Goal: Use online tool/utility: Utilize a website feature to perform a specific function

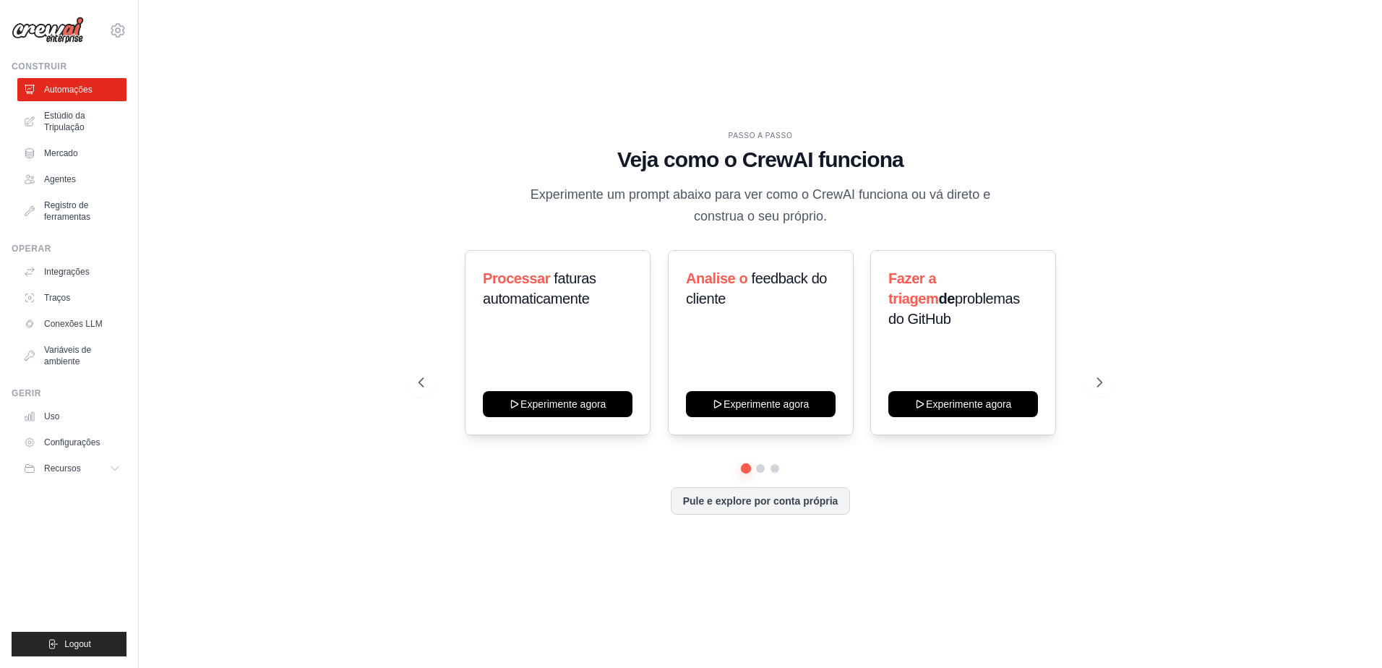
click at [641, 196] on p "Experimente um prompt abaixo para ver como o CrewAI funciona ou vá direto e con…" at bounding box center [761, 205] width 486 height 43
click at [1098, 383] on icon at bounding box center [1101, 382] width 14 height 14
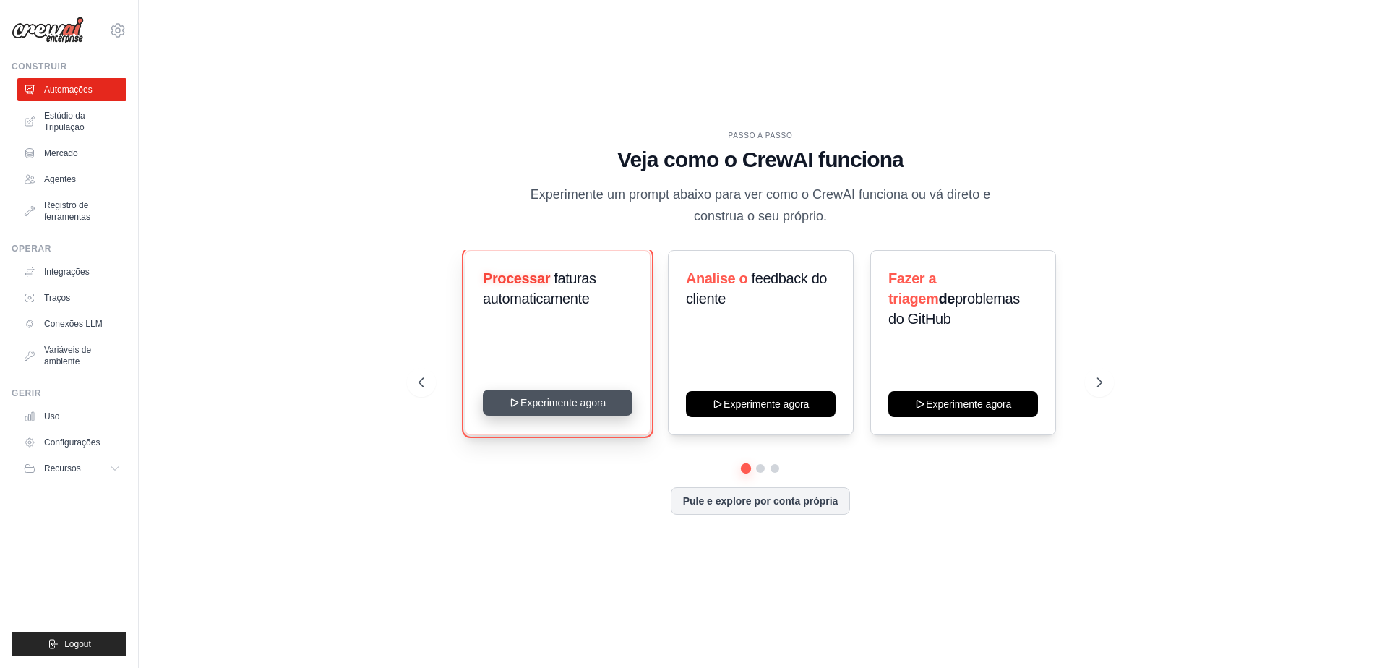
click at [550, 405] on button "Experimente agora" at bounding box center [558, 403] width 150 height 26
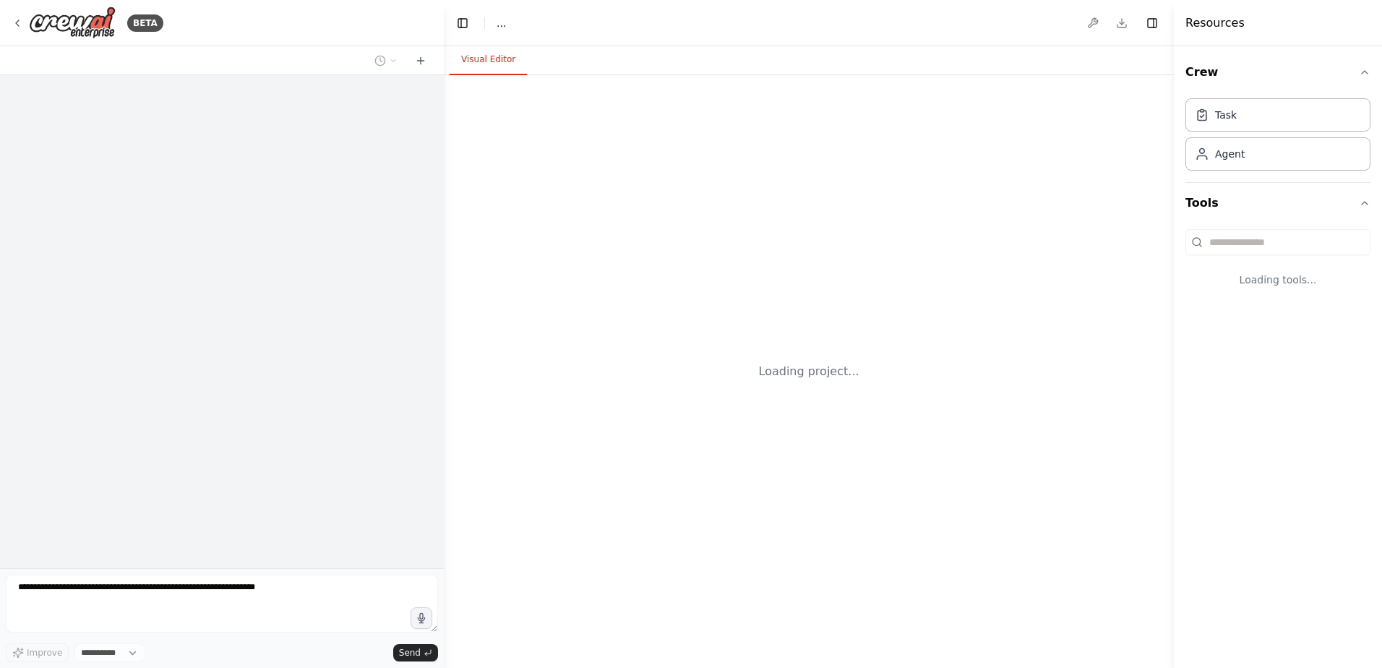
select select "****"
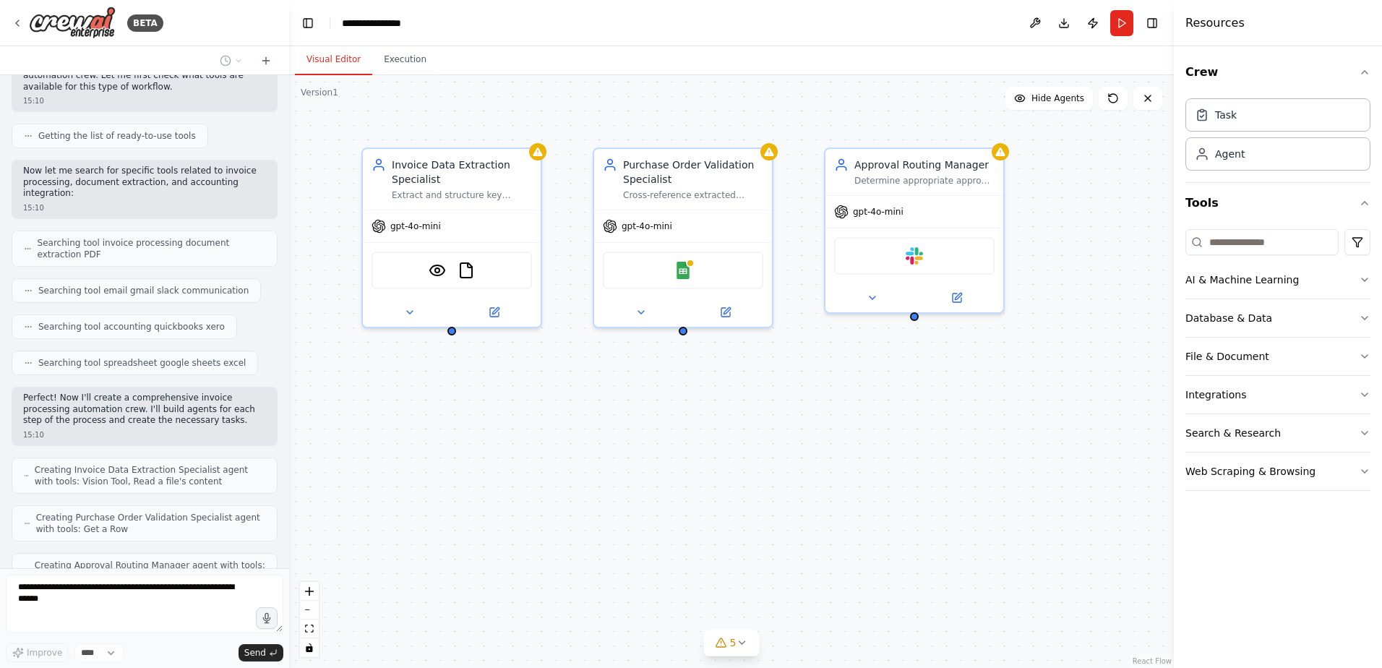
scroll to position [259, 0]
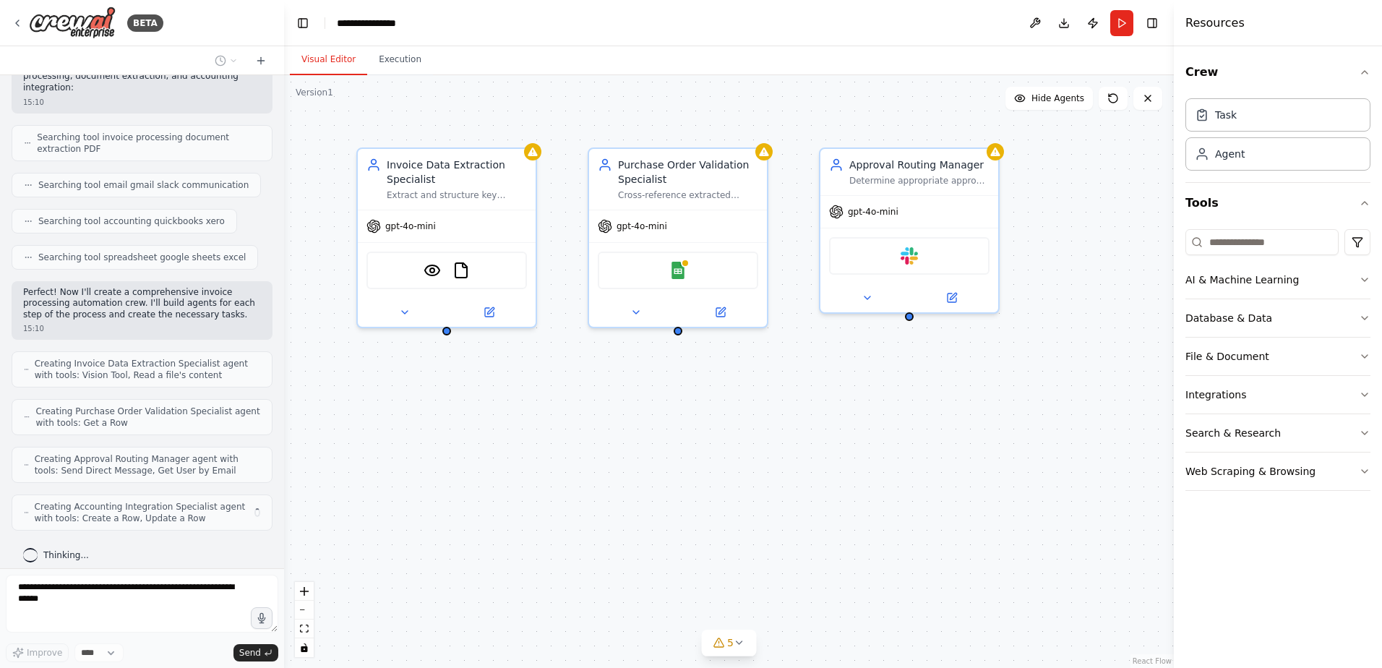
drag, startPoint x: 442, startPoint y: 216, endPoint x: 284, endPoint y: 207, distance: 157.8
click at [284, 207] on div "BETA Build a crew that extracts data from incoming invoices, validates informat…" at bounding box center [691, 334] width 1382 height 668
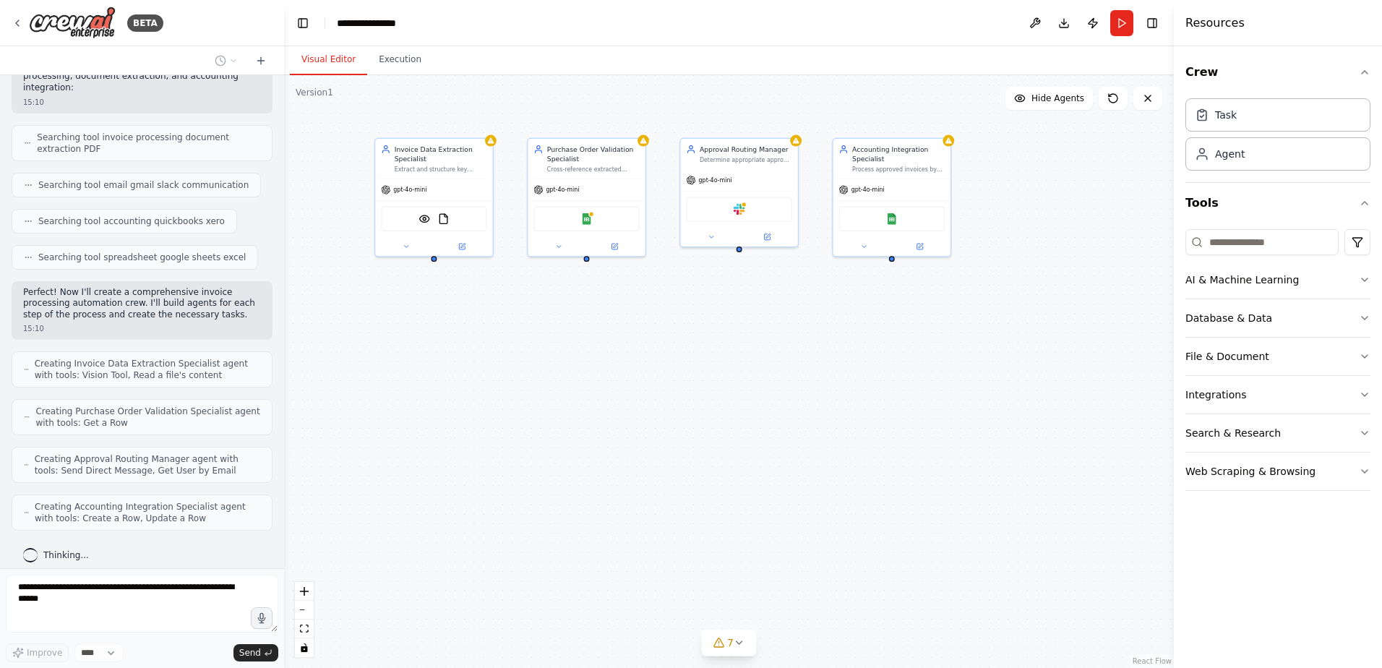
drag, startPoint x: 829, startPoint y: 422, endPoint x: 687, endPoint y: 328, distance: 170.0
click at [682, 327] on div "Invoice Data Extraction Specialist Extract and structure key information from i…" at bounding box center [729, 371] width 890 height 593
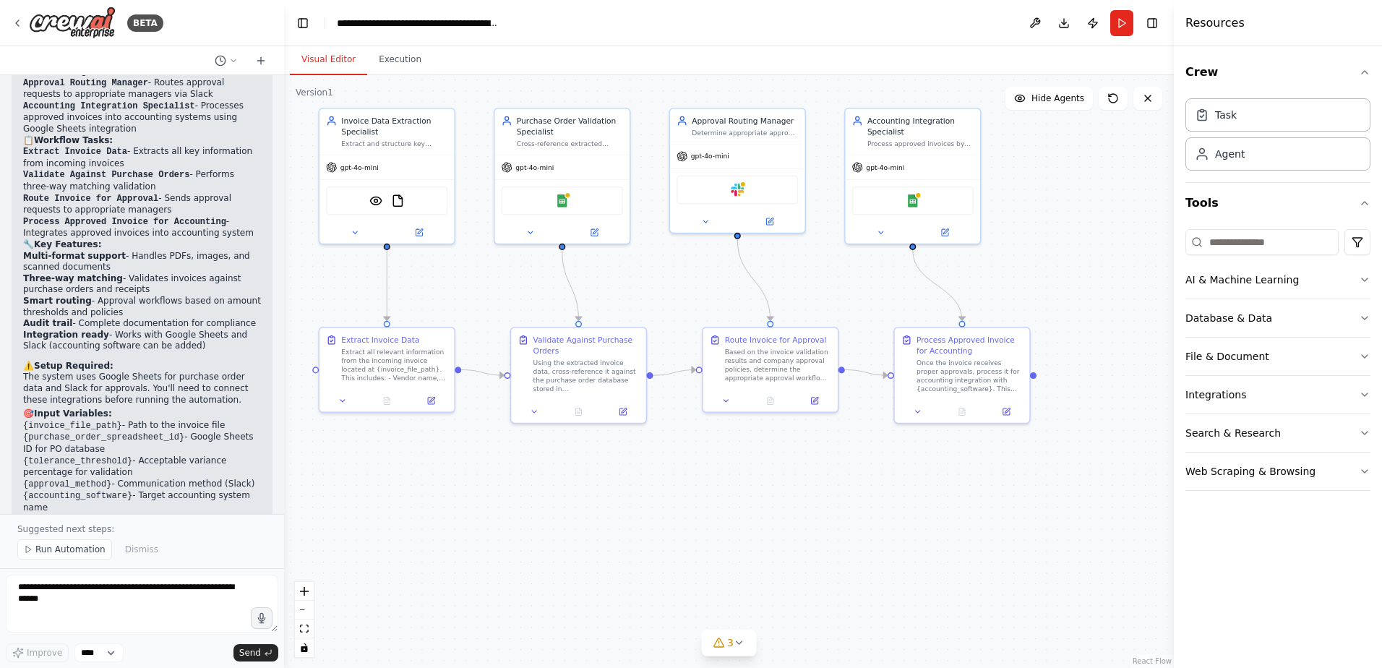
scroll to position [1278, 0]
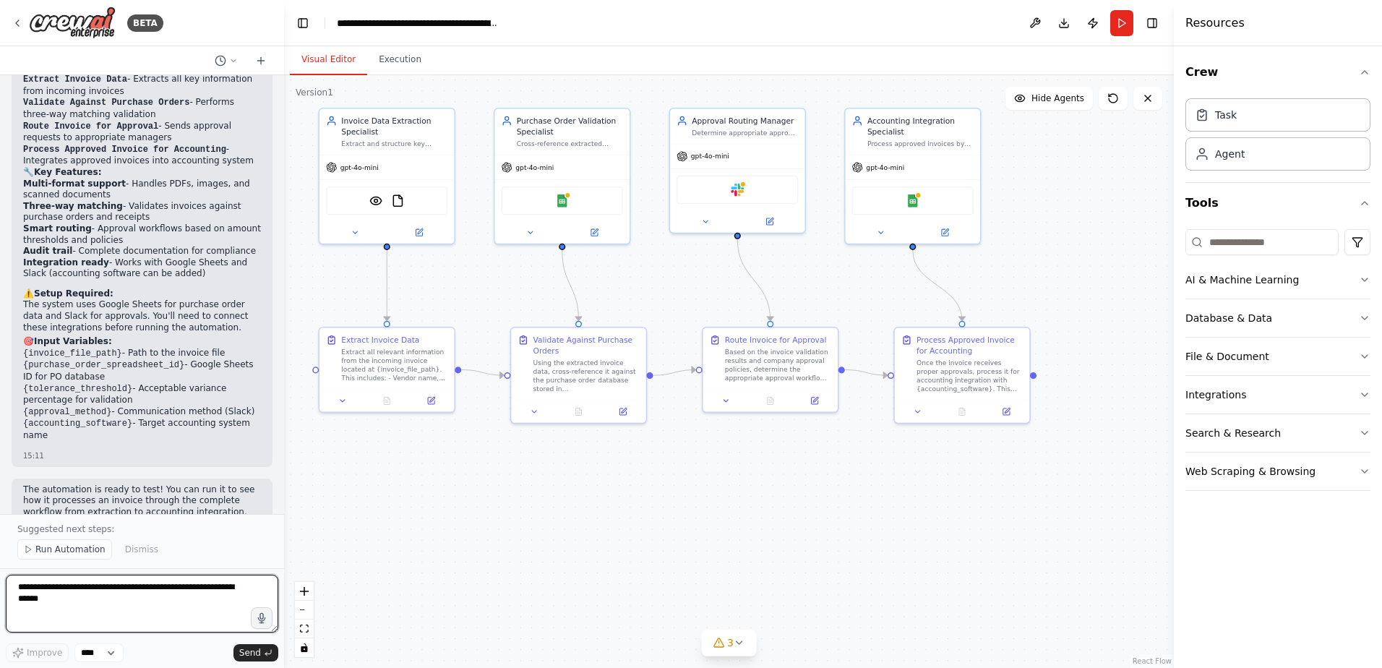
click at [48, 595] on textarea at bounding box center [142, 604] width 272 height 58
click at [67, 587] on textarea "**********" at bounding box center [142, 604] width 272 height 58
click at [111, 588] on textarea "**********" at bounding box center [142, 604] width 272 height 58
type textarea "**********"
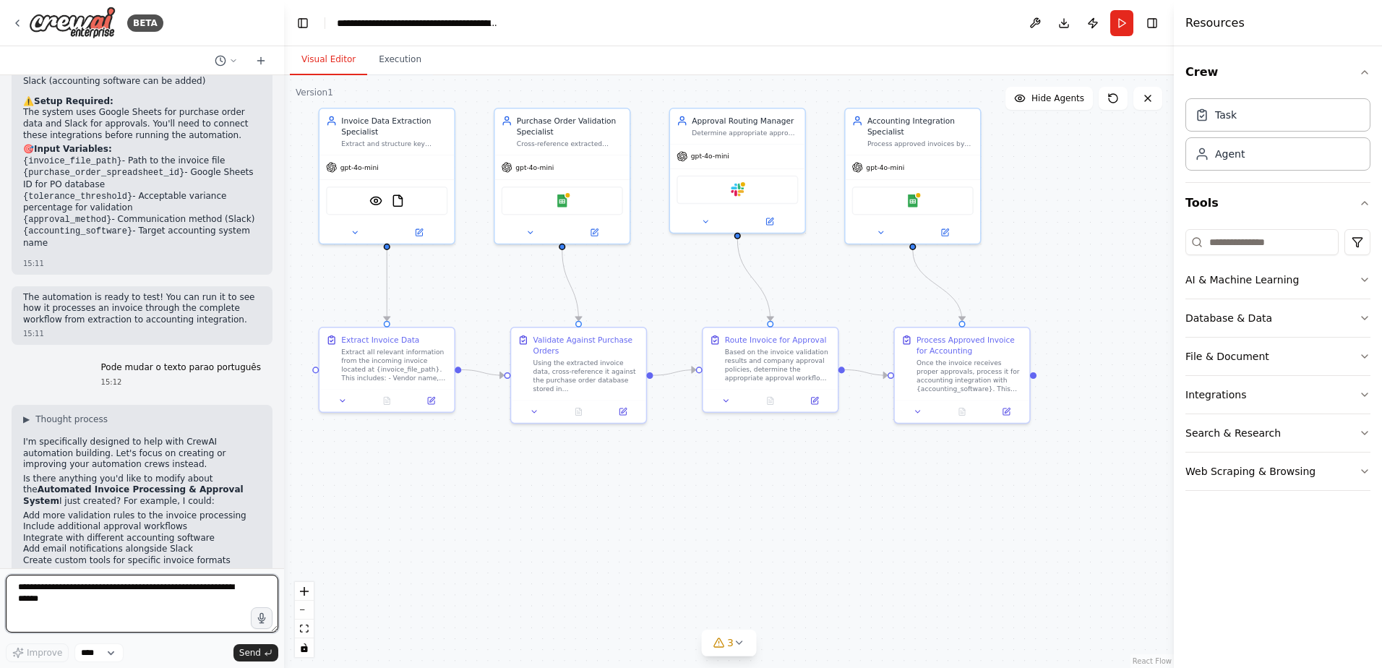
scroll to position [1485, 0]
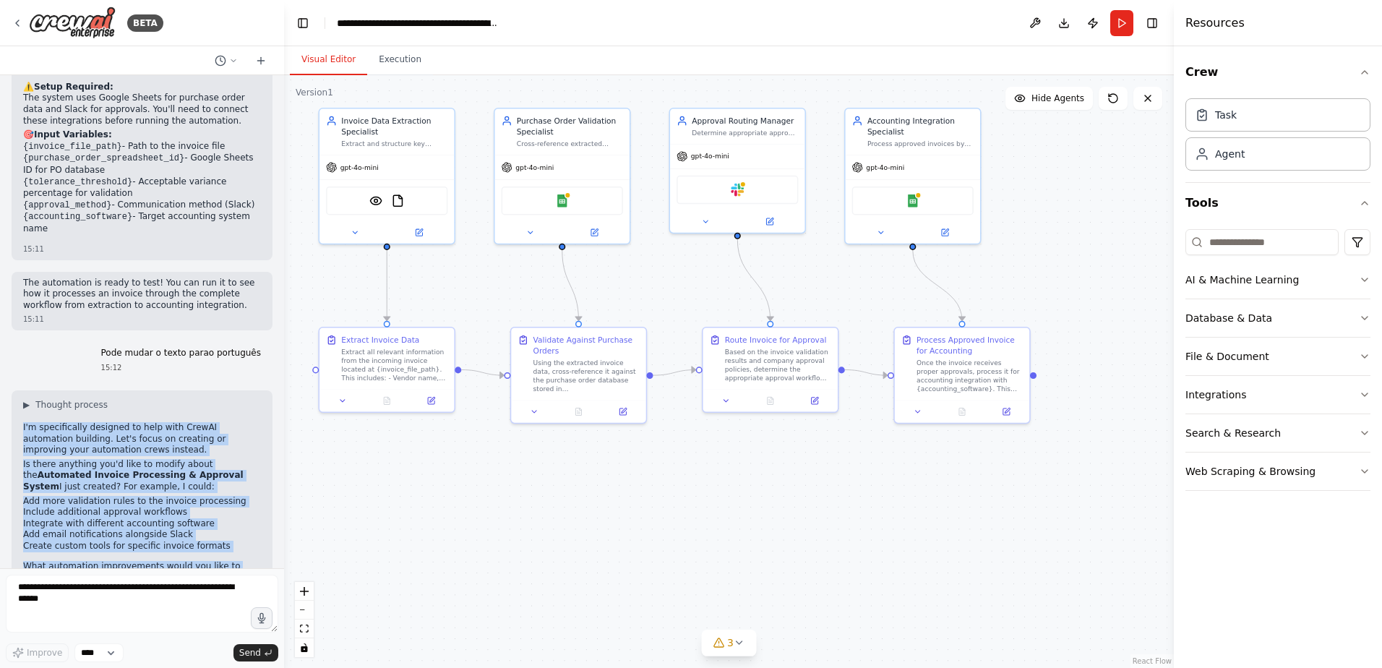
drag, startPoint x: 22, startPoint y: 394, endPoint x: 231, endPoint y: 538, distance: 253.4
click at [231, 538] on div "▶ Thought process I'm specifically designed to help with CrewAI automation buil…" at bounding box center [142, 496] width 261 height 213
drag, startPoint x: 85, startPoint y: 442, endPoint x: 87, endPoint y: 469, distance: 26.9
click at [374, 481] on div ".deletable-edge-delete-btn { width: 20px; height: 20px; border: 0px solid #ffff…" at bounding box center [729, 371] width 890 height 593
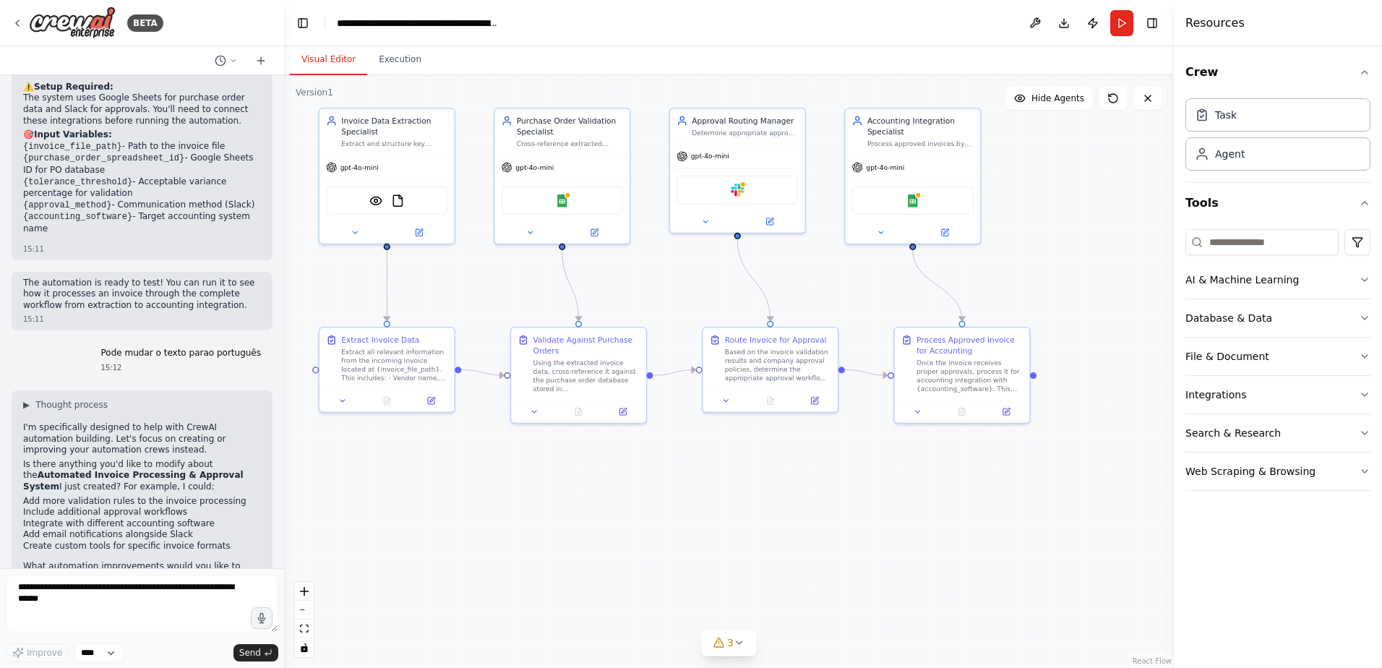
click at [559, 8] on header "**********" at bounding box center [729, 23] width 890 height 46
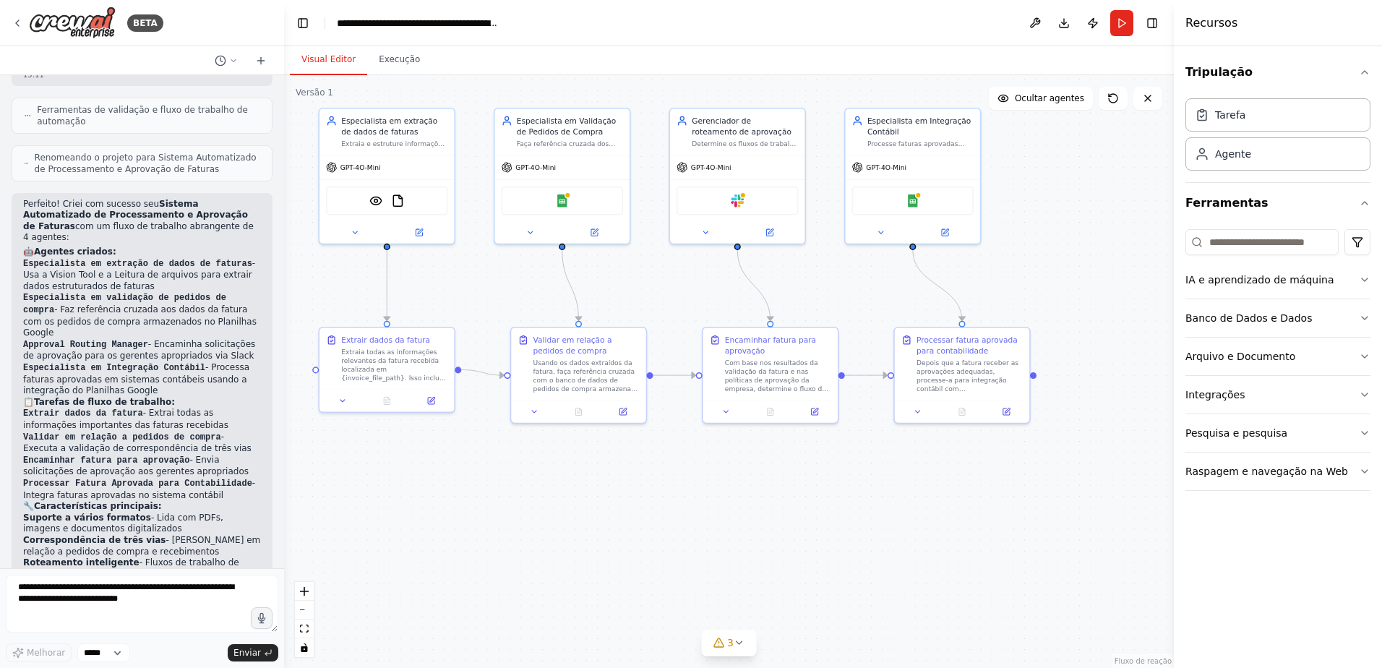
scroll to position [1146, 0]
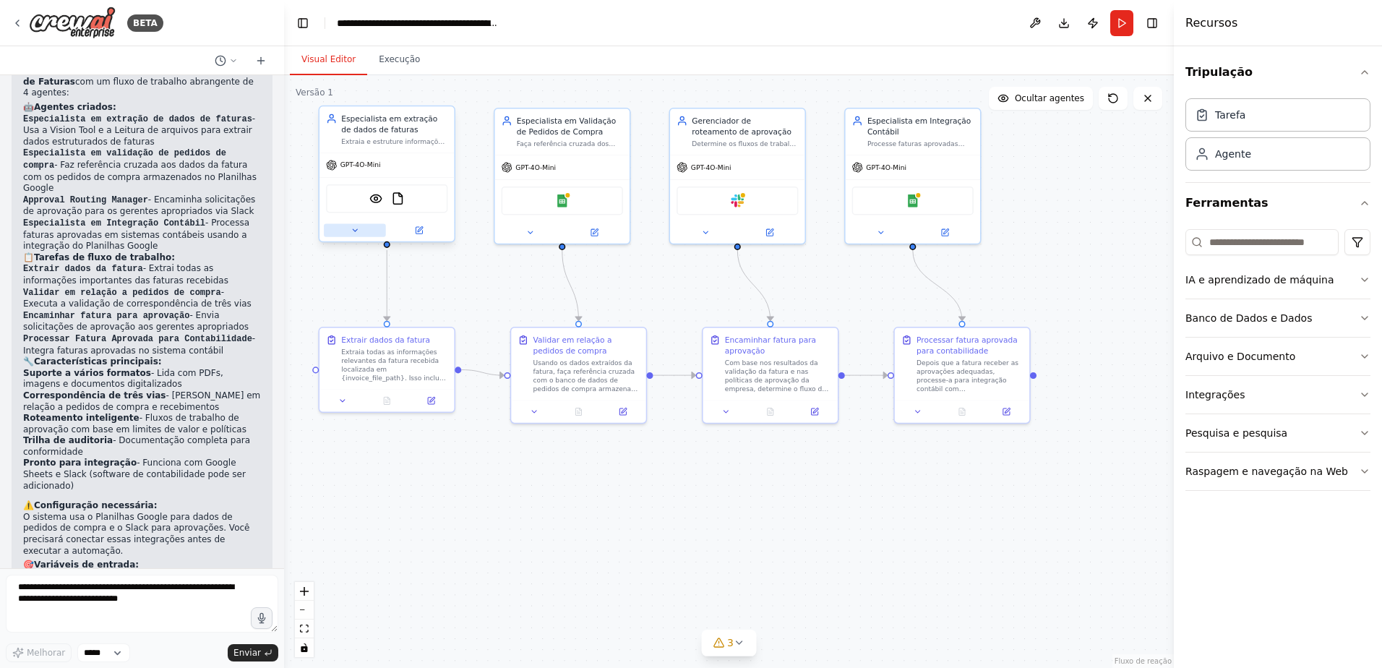
click at [351, 231] on icon at bounding box center [355, 230] width 9 height 9
click at [352, 233] on icon at bounding box center [355, 230] width 9 height 9
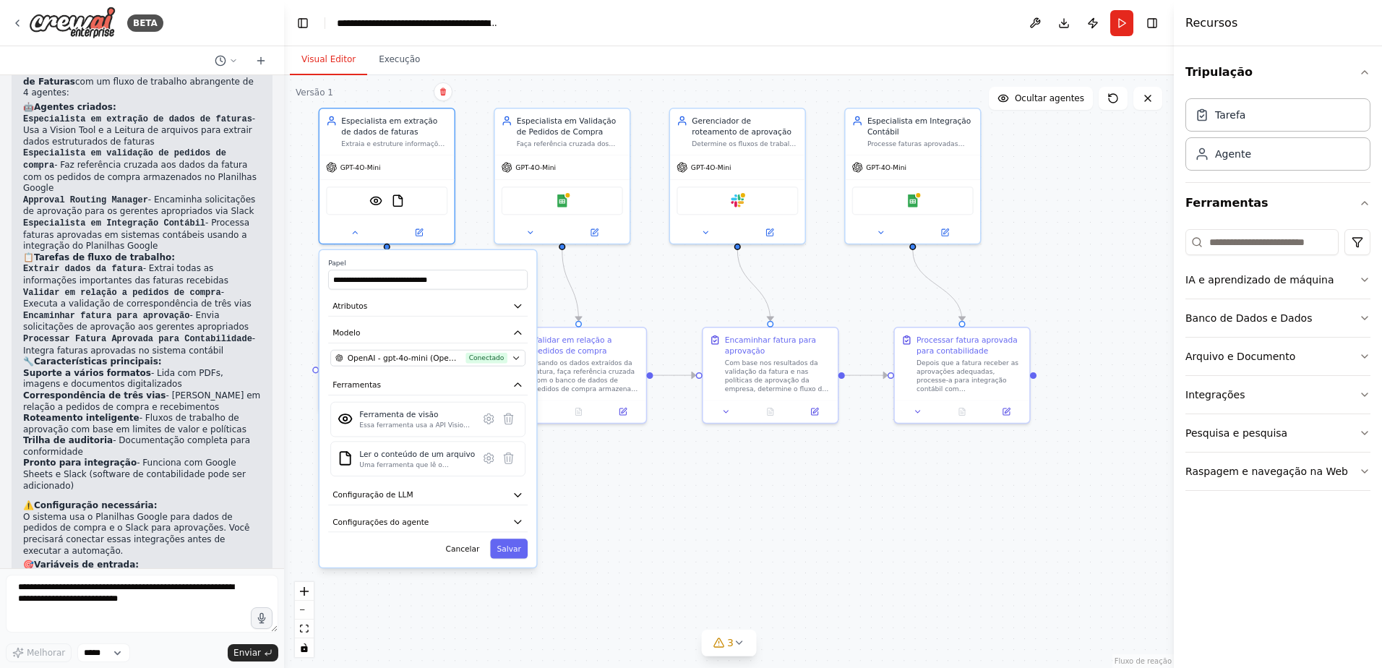
click at [1077, 246] on div ".deletable-edge-delete-btn { width: 20px; height: 20px; border: 0px solid #ffff…" at bounding box center [729, 371] width 890 height 593
click at [1118, 22] on button "Run" at bounding box center [1121, 23] width 23 height 26
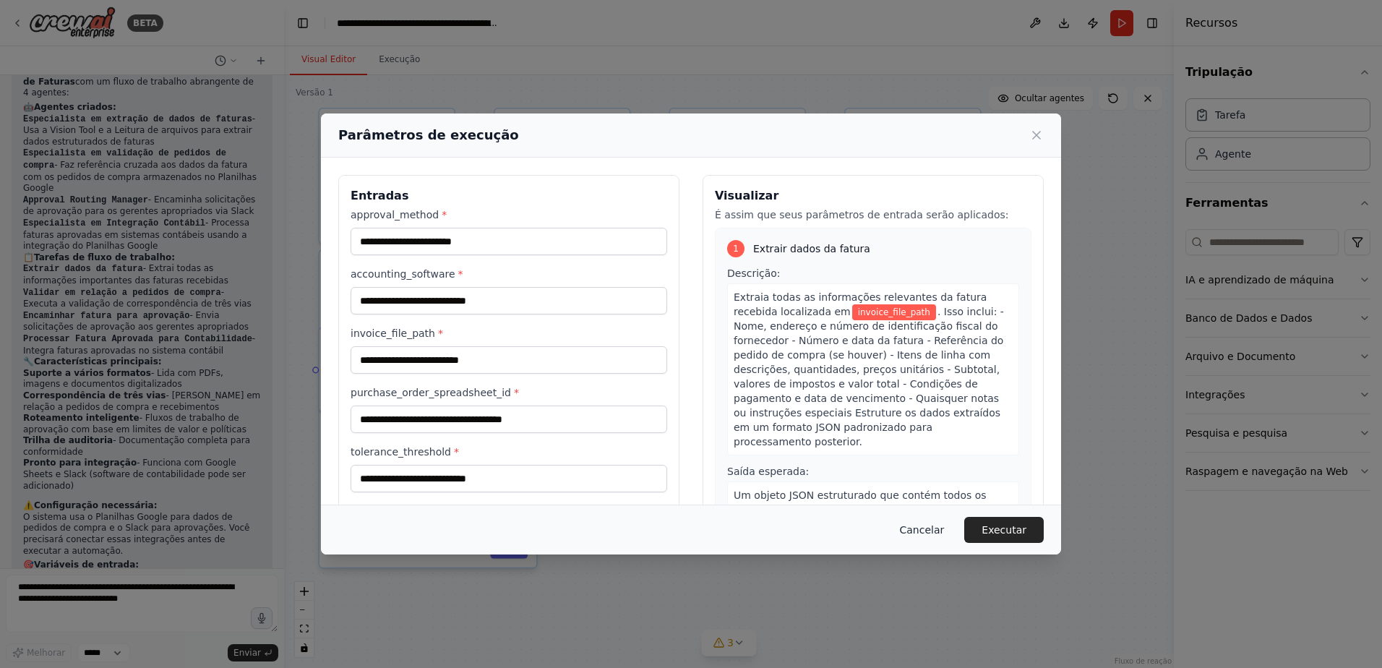
click at [916, 529] on button "Cancelar" at bounding box center [922, 530] width 68 height 26
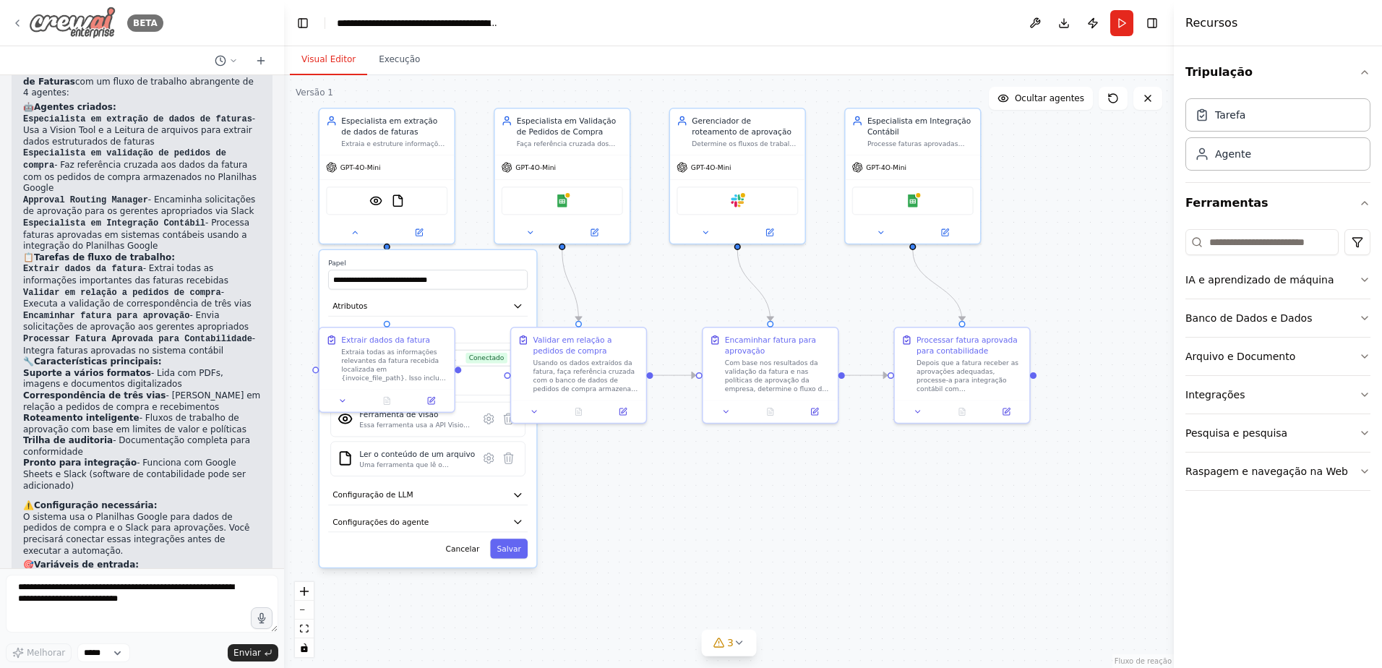
click at [18, 24] on icon at bounding box center [18, 23] width 12 height 12
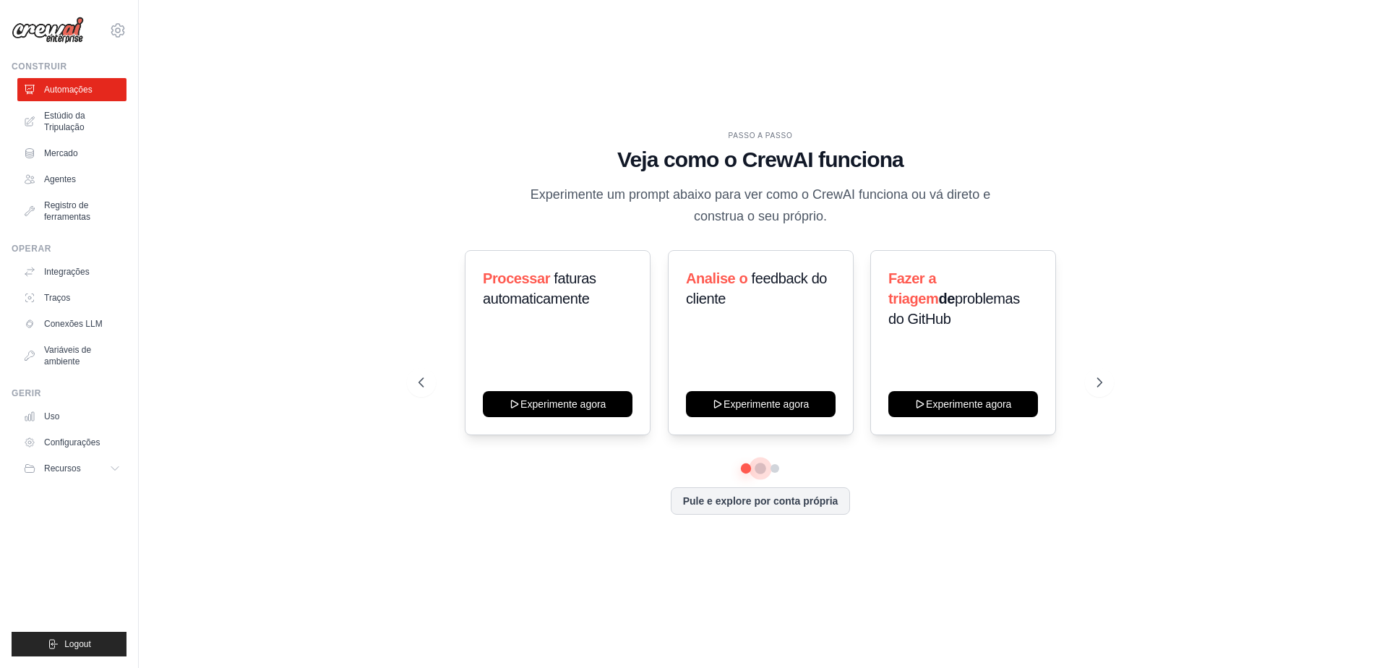
click at [760, 468] on button at bounding box center [761, 469] width 12 height 12
click at [774, 467] on button at bounding box center [775, 469] width 12 height 12
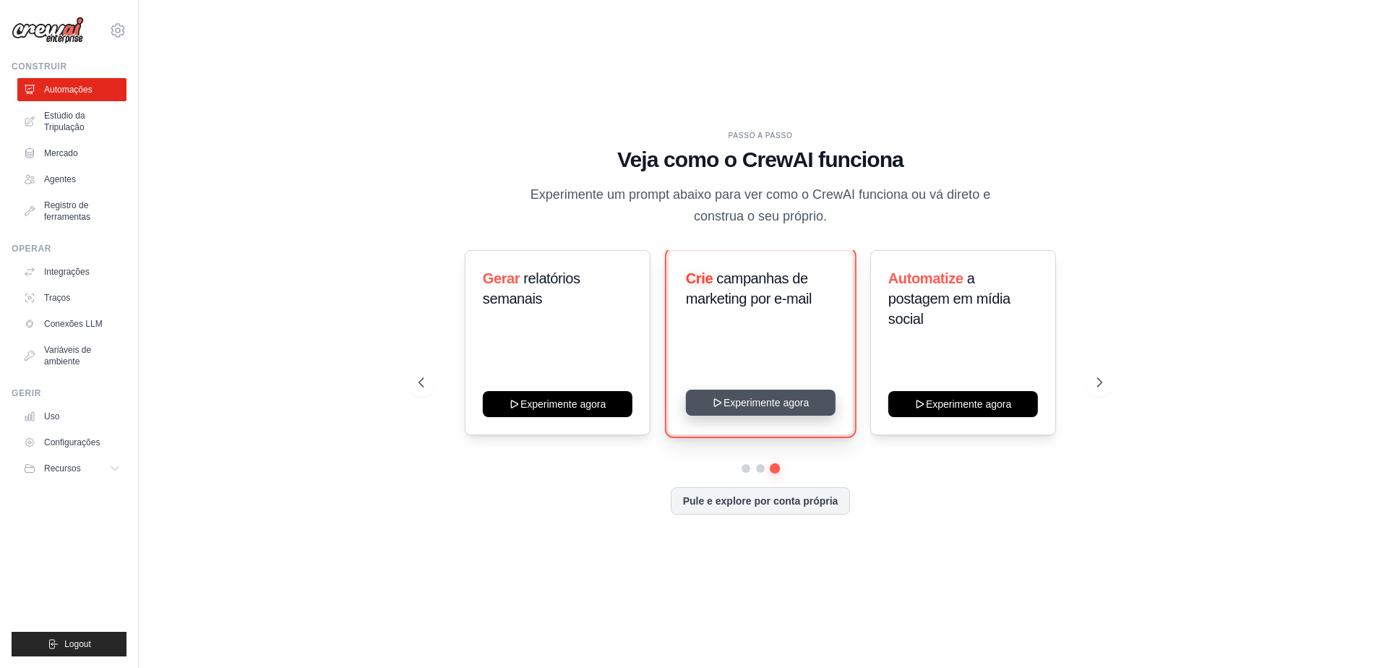
click at [744, 401] on button "Experimente agora" at bounding box center [761, 403] width 150 height 26
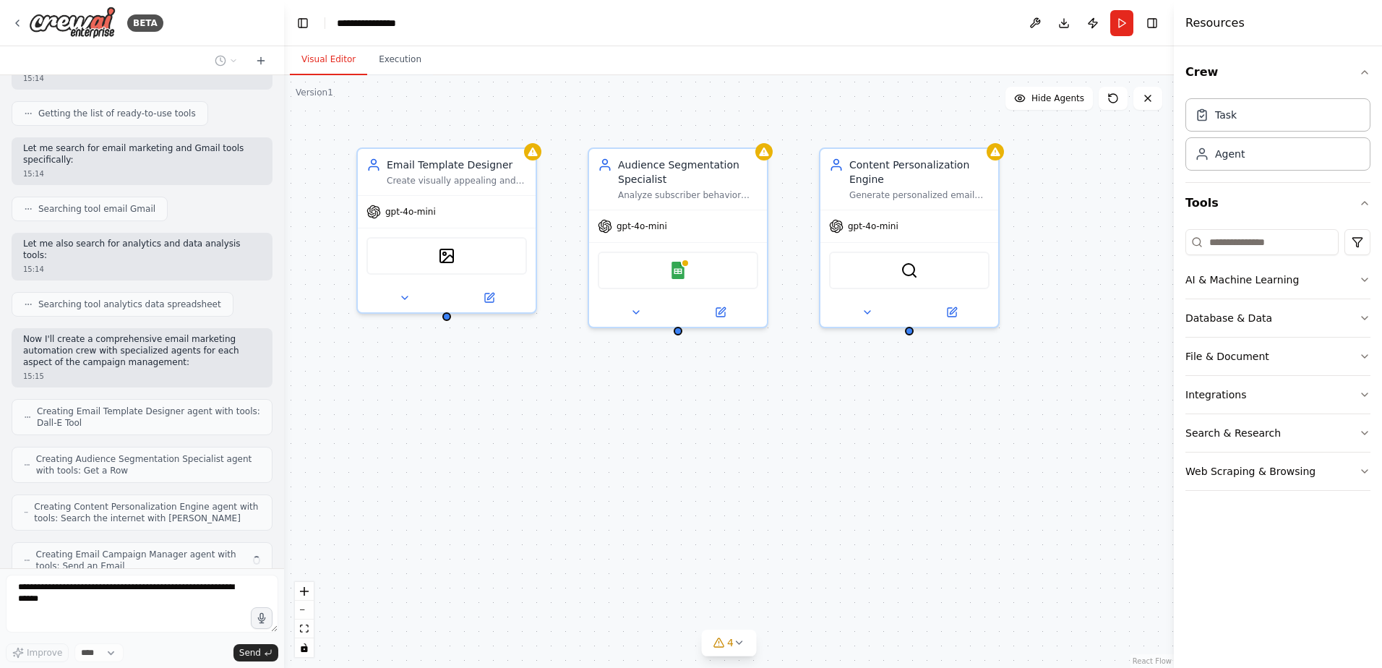
scroll to position [246, 0]
